Goal: Information Seeking & Learning: Learn about a topic

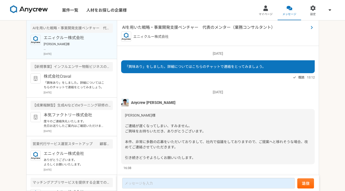
click at [181, 26] on span "AIを用いた戦略・事業開発支援ベンチャー　代表のメンター（業務コンサルタント）" at bounding box center [215, 27] width 187 height 6
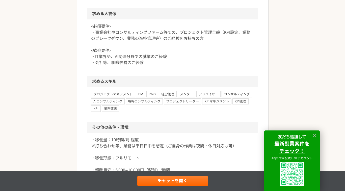
scroll to position [312, 0]
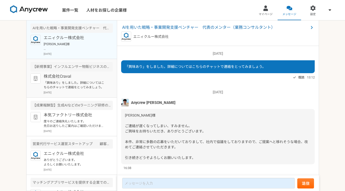
scroll to position [10, 0]
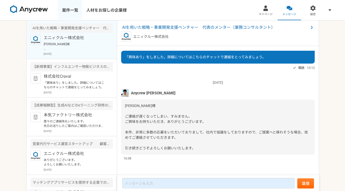
click at [67, 10] on link "案件一覧" at bounding box center [70, 10] width 24 height 20
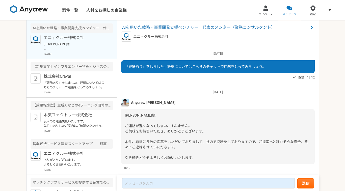
scroll to position [10, 0]
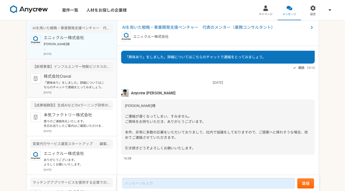
click at [93, 84] on p "「興味あり」をしました。詳細についてはこちらのチャットで連絡をとってみましょう。" at bounding box center [75, 85] width 62 height 9
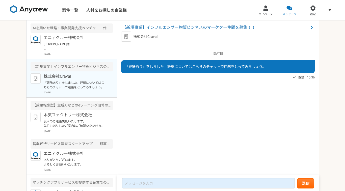
click at [95, 90] on div "株式会社Craval 「興味あり」をしました。詳細についてはこちらのチャットで連絡をとってみましょう。 [DATE]" at bounding box center [78, 83] width 69 height 21
click at [152, 27] on span "【新規事業】インフルエンサー物販ビジネスのマーケター仲間を募集！！" at bounding box center [215, 27] width 187 height 6
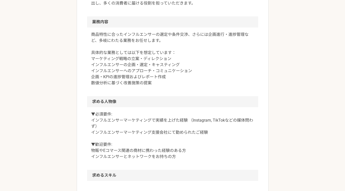
scroll to position [105, 0]
